Goal: Transaction & Acquisition: Purchase product/service

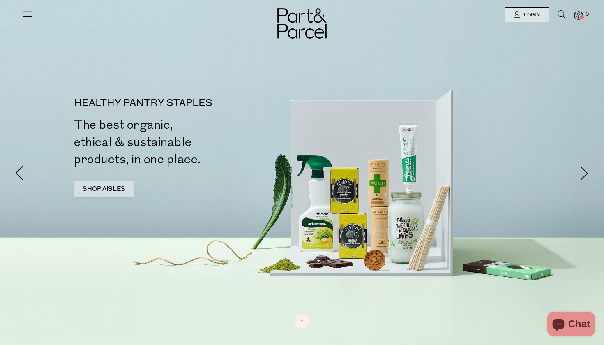
click at [117, 189] on link "SHOP AISLES" at bounding box center [104, 188] width 60 height 16
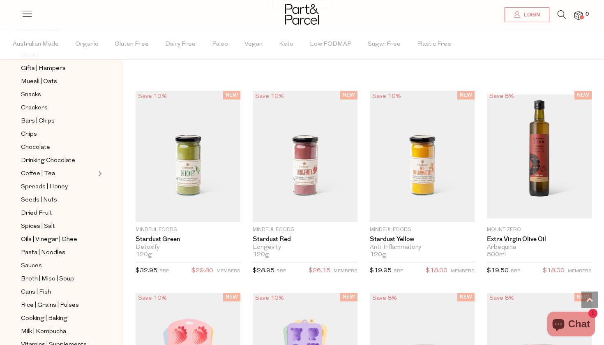
scroll to position [108, 0]
click at [39, 145] on span "Chocolate" at bounding box center [35, 147] width 29 height 10
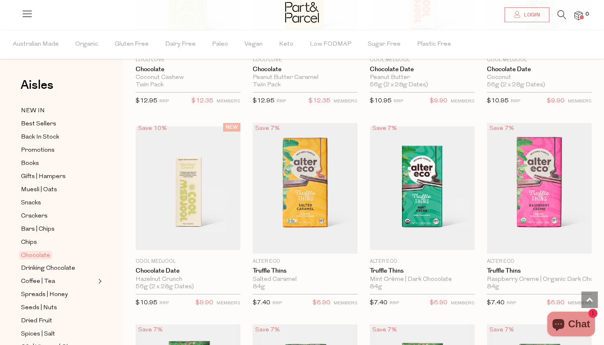
scroll to position [576, 0]
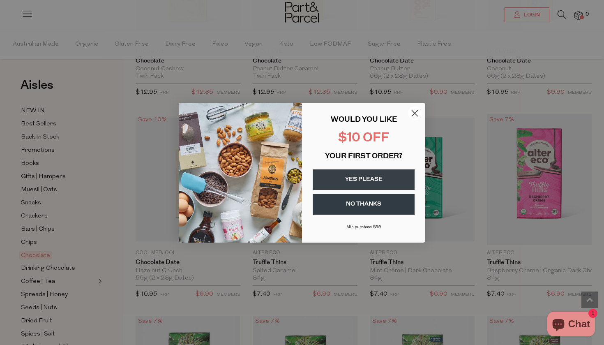
click at [369, 179] on button "YES PLEASE" at bounding box center [364, 179] width 102 height 21
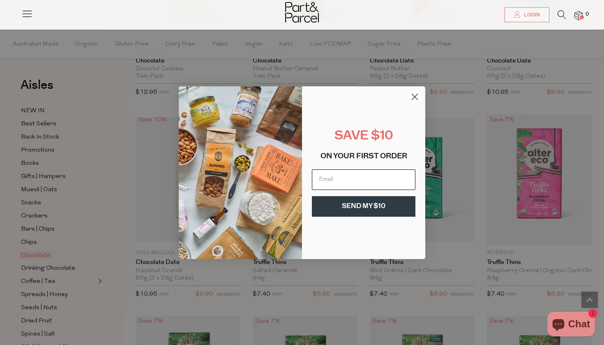
click at [352, 178] on input "Email" at bounding box center [364, 179] width 104 height 21
type input "[EMAIL_ADDRESS][DOMAIN_NAME]"
click at [367, 206] on button "SEND MY $10" at bounding box center [364, 206] width 104 height 21
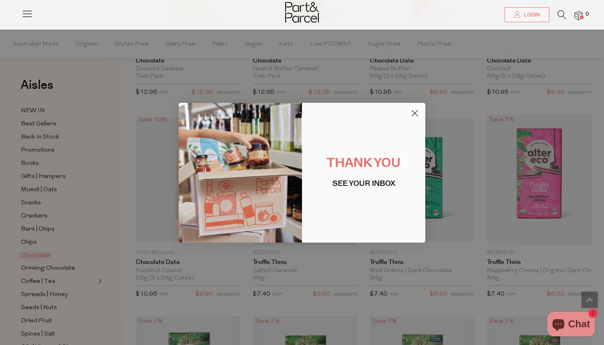
click at [415, 114] on circle "Close dialog" at bounding box center [415, 113] width 14 height 14
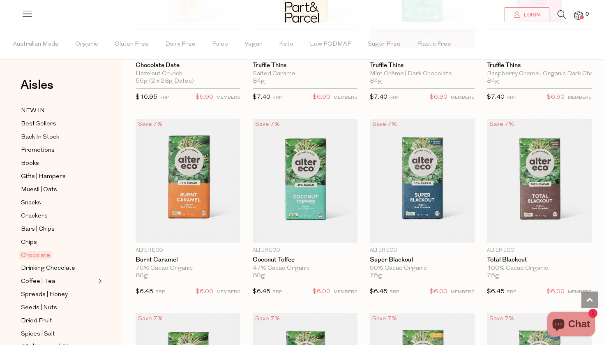
scroll to position [782, 0]
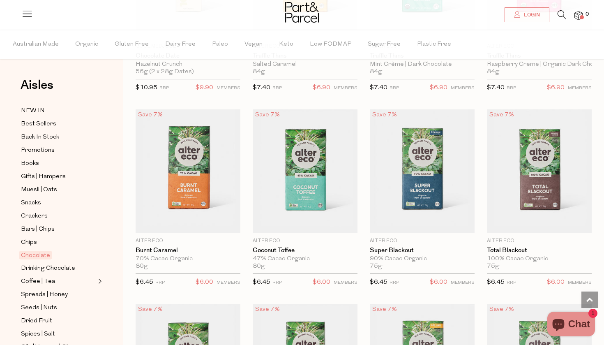
click at [562, 12] on icon at bounding box center [562, 14] width 9 height 9
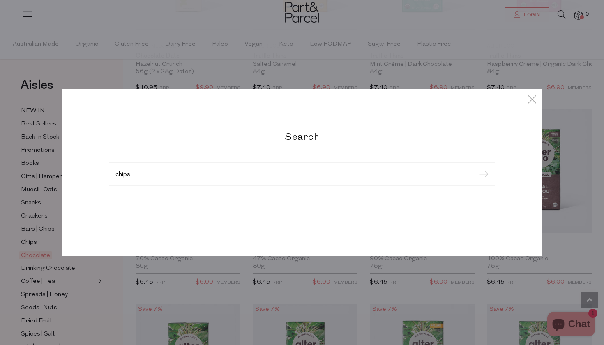
type input "chips"
click at [482, 175] on input "submit" at bounding box center [482, 174] width 12 height 12
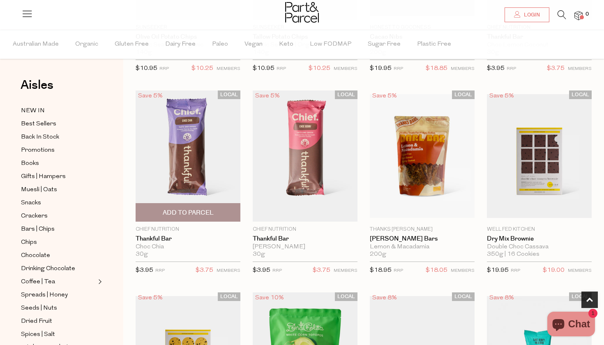
scroll to position [202, 0]
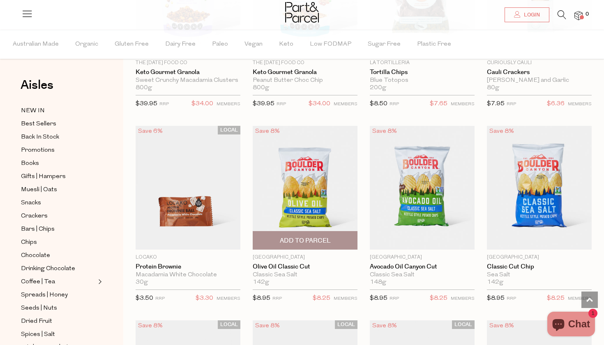
scroll to position [3495, 0]
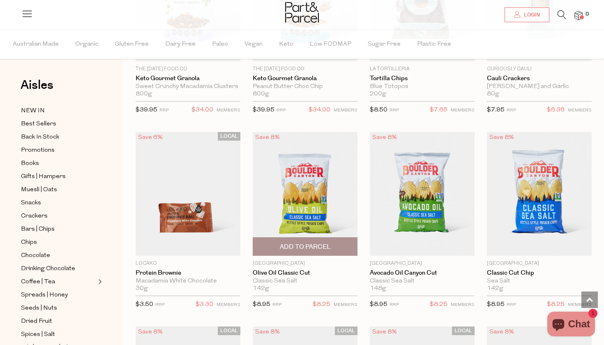
click at [321, 242] on span "Add To Parcel" at bounding box center [305, 246] width 51 height 9
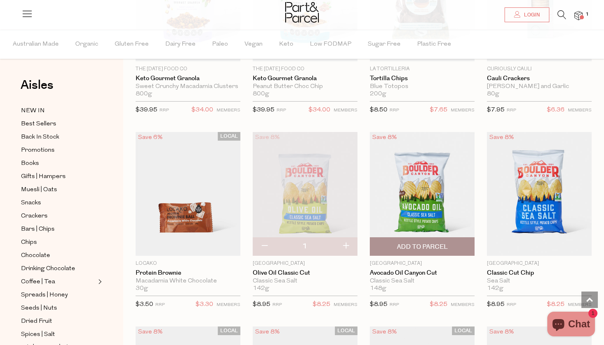
click at [425, 242] on span "Add To Parcel" at bounding box center [422, 246] width 51 height 9
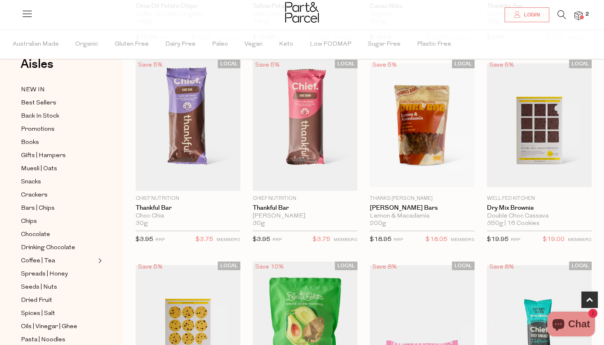
scroll to position [21, 0]
click at [43, 234] on span "Chocolate" at bounding box center [35, 234] width 29 height 10
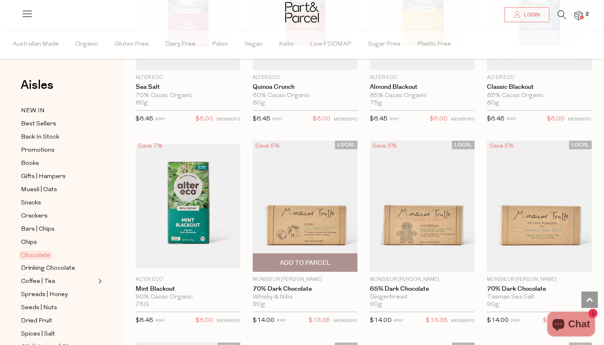
scroll to position [1142, 0]
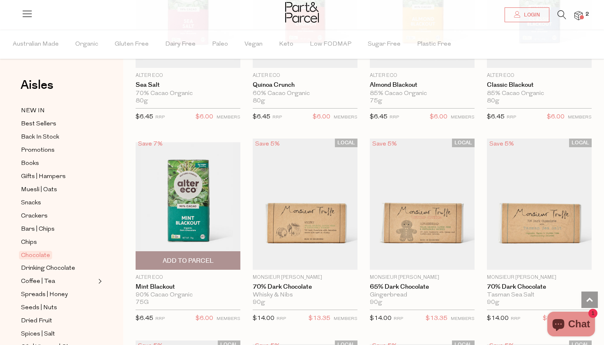
click at [208, 256] on span "Add To Parcel" at bounding box center [188, 260] width 51 height 9
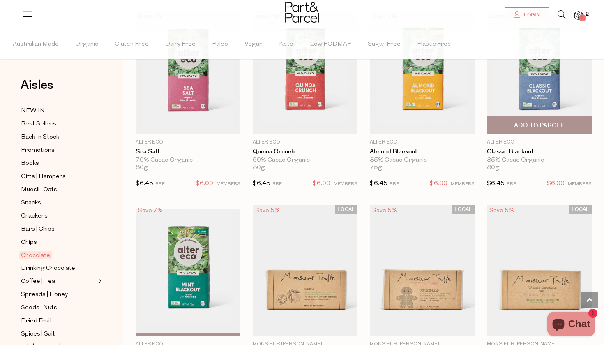
scroll to position [1075, 0]
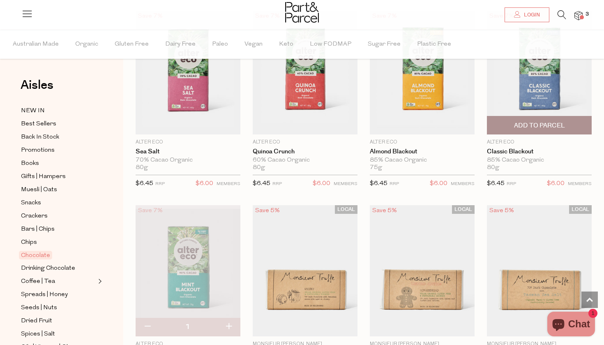
click at [525, 123] on span "Add To Parcel" at bounding box center [539, 125] width 51 height 9
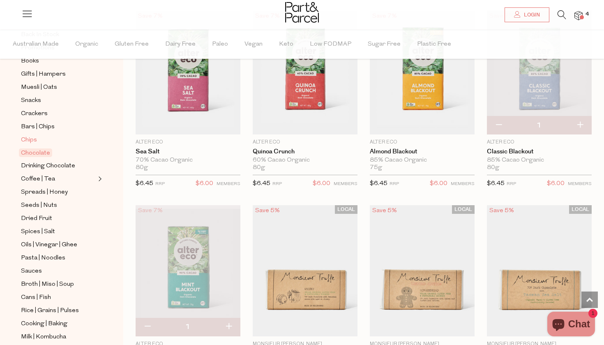
scroll to position [103, 0]
click at [44, 195] on span "Spreads | Honey" at bounding box center [44, 192] width 47 height 10
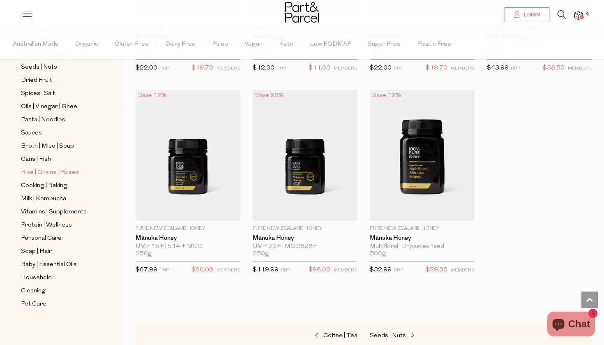
scroll to position [240, 0]
click at [29, 145] on span "Broth | Miso | Soup" at bounding box center [47, 146] width 53 height 10
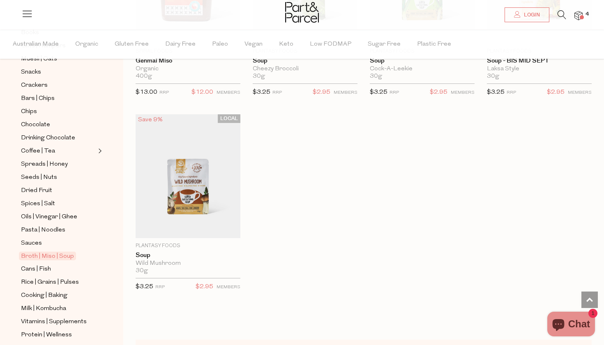
scroll to position [122, 0]
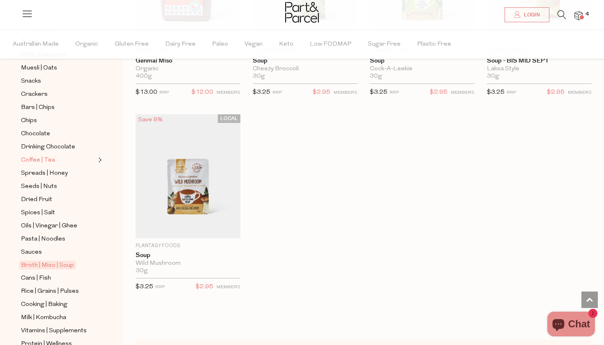
click at [45, 159] on span "Coffee | Tea" at bounding box center [38, 160] width 34 height 10
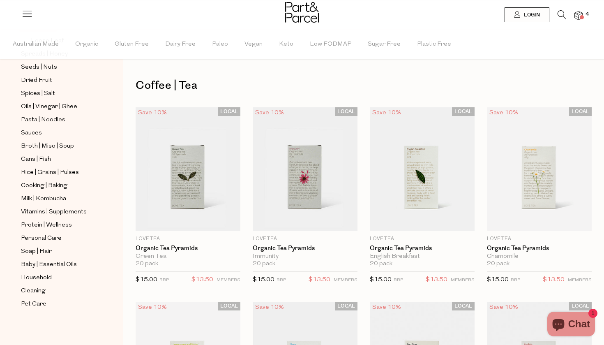
scroll to position [254, 0]
click at [582, 13] on img at bounding box center [578, 15] width 8 height 9
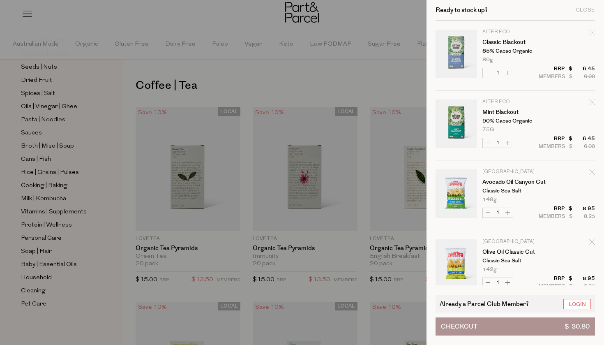
scroll to position [0, 0]
click at [389, 62] on div at bounding box center [302, 172] width 604 height 345
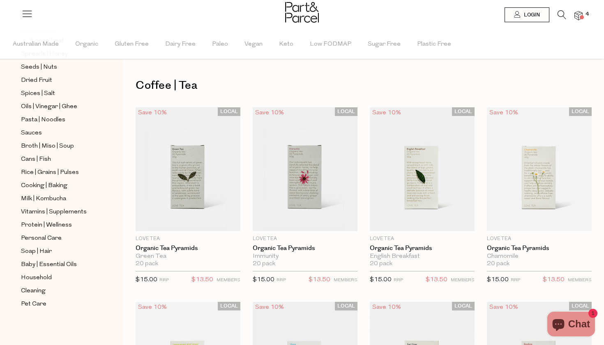
click at [584, 12] on span "4" at bounding box center [587, 14] width 7 height 7
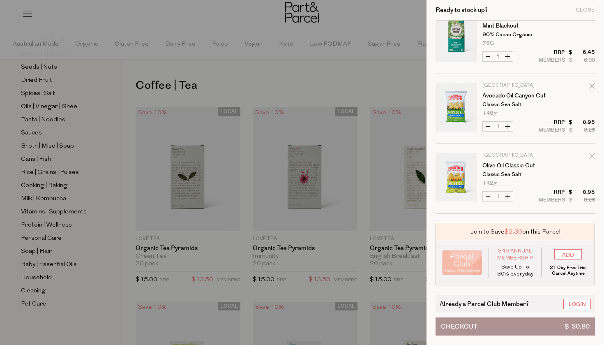
scroll to position [86, 0]
click at [345, 70] on div at bounding box center [302, 172] width 604 height 345
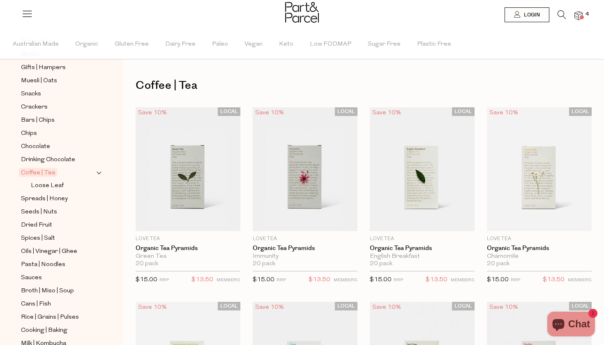
scroll to position [109, 0]
click at [32, 120] on span "Bars | Chips" at bounding box center [38, 120] width 34 height 10
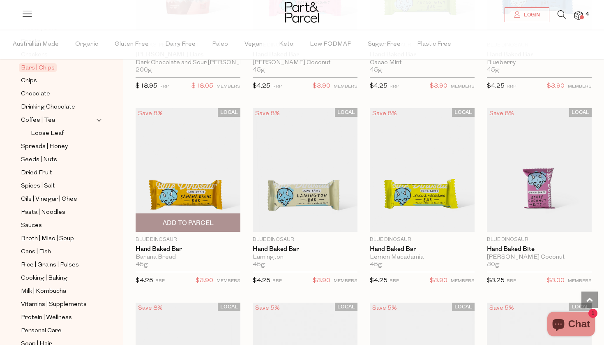
scroll to position [1569, 0]
